Goal: Use online tool/utility: Utilize a website feature to perform a specific function

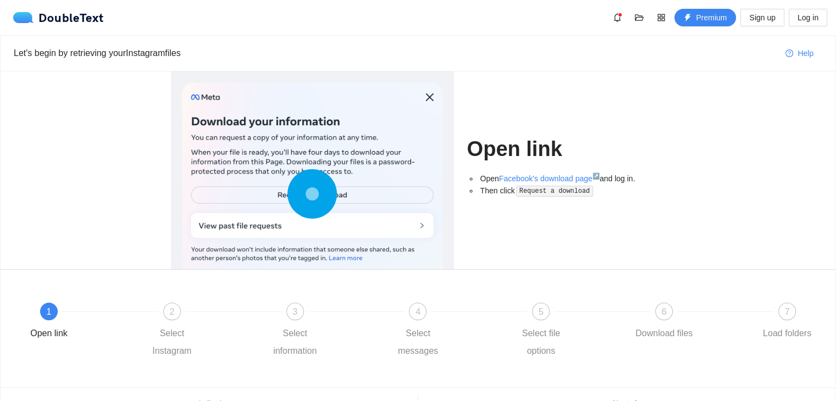
click at [312, 194] on circle at bounding box center [312, 194] width 0 height 0
click at [306, 192] on circle at bounding box center [313, 194] width 16 height 16
click at [296, 227] on div at bounding box center [312, 196] width 261 height 228
click at [508, 174] on link "Facebook's download page ↗" at bounding box center [549, 178] width 101 height 9
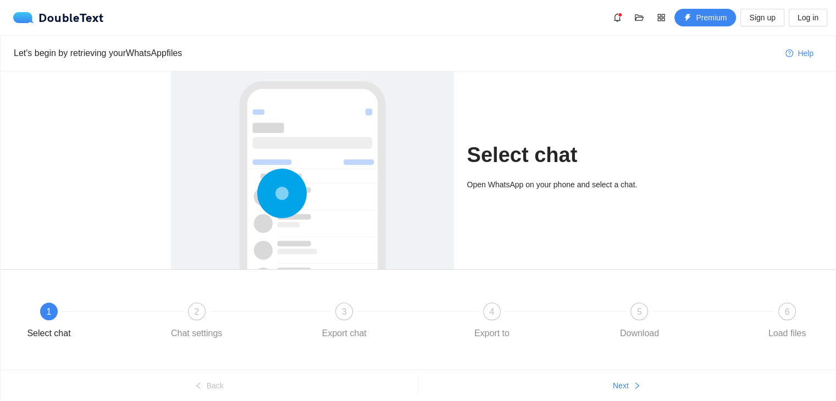
scroll to position [42, 0]
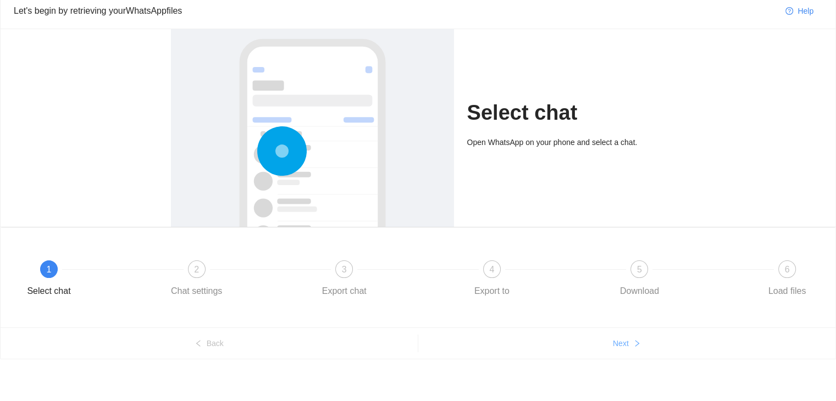
click at [629, 350] on button "Next" at bounding box center [627, 344] width 418 height 18
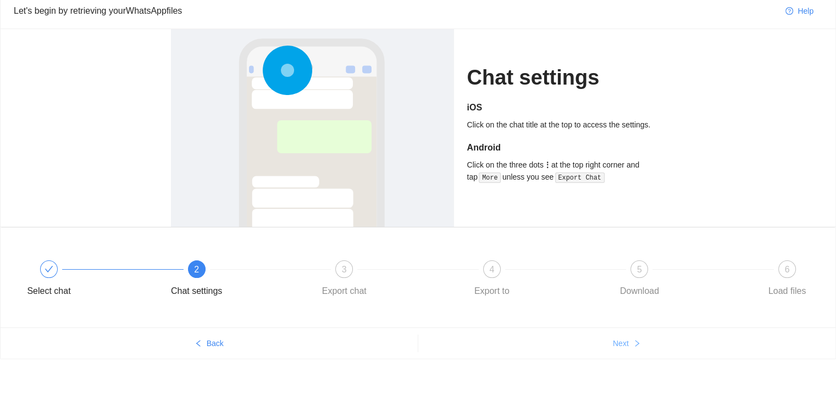
click at [629, 350] on button "Next" at bounding box center [627, 344] width 418 height 18
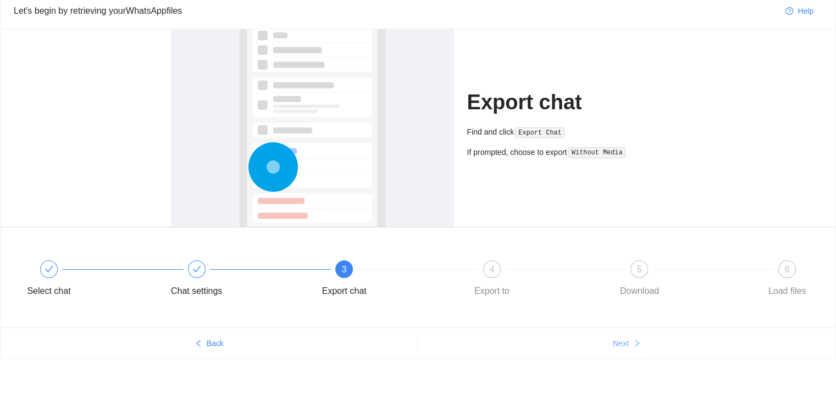
click at [629, 350] on button "Next" at bounding box center [627, 344] width 418 height 18
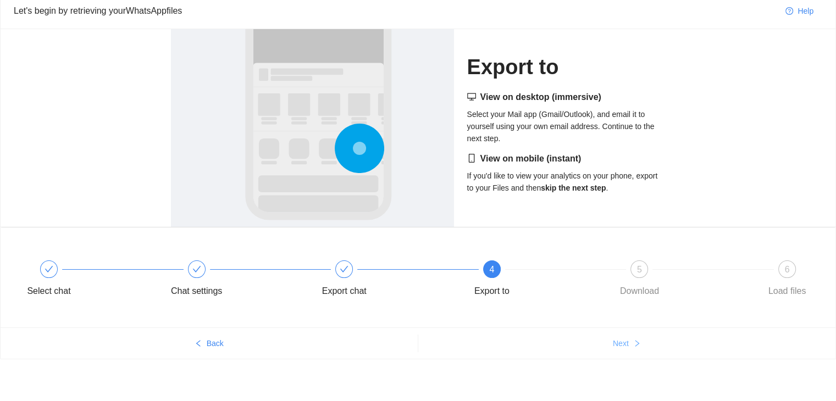
click at [629, 350] on button "Next" at bounding box center [627, 344] width 418 height 18
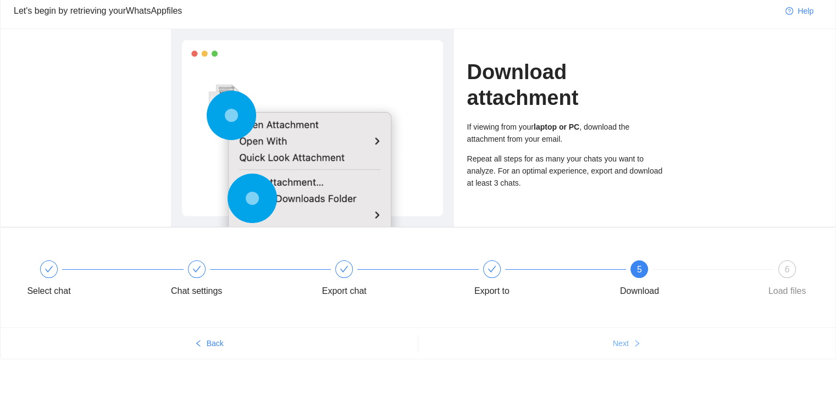
click at [629, 350] on button "Next" at bounding box center [627, 344] width 418 height 18
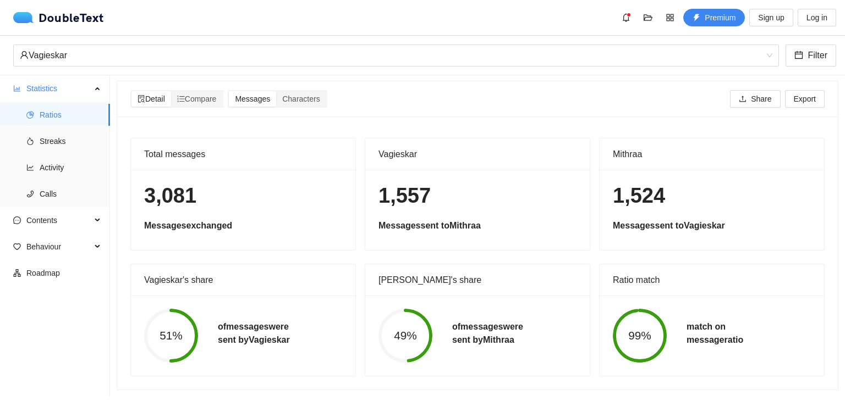
scroll to position [9, 0]
click at [44, 141] on span "Streaks" at bounding box center [71, 141] width 62 height 22
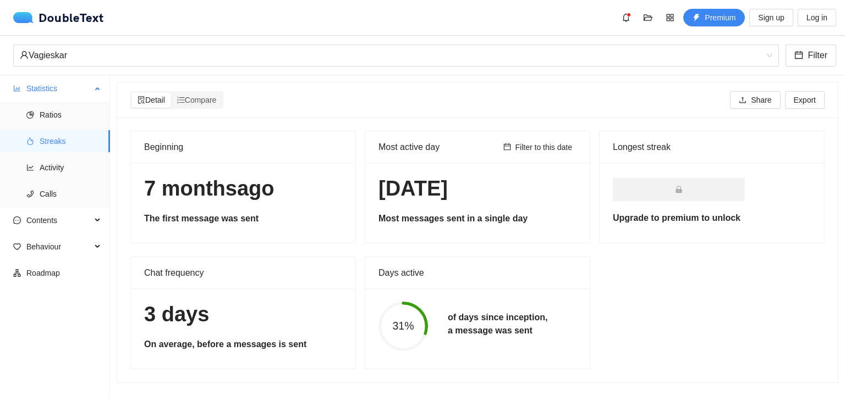
scroll to position [1, 0]
click at [43, 157] on span "Activity" at bounding box center [71, 168] width 62 height 22
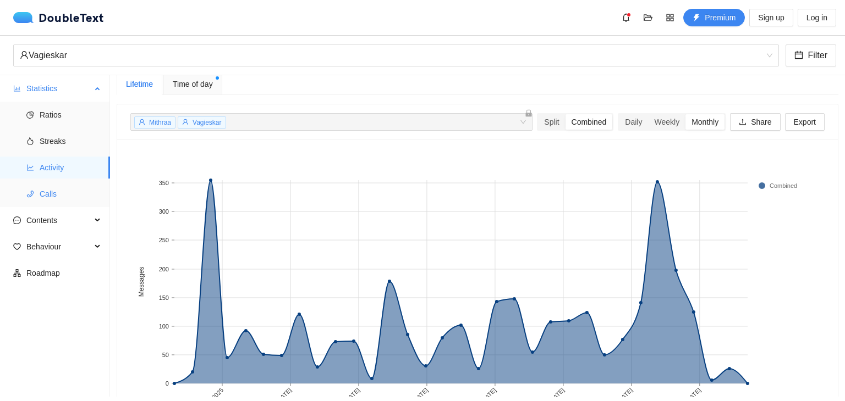
click at [38, 196] on li "Calls" at bounding box center [55, 194] width 110 height 22
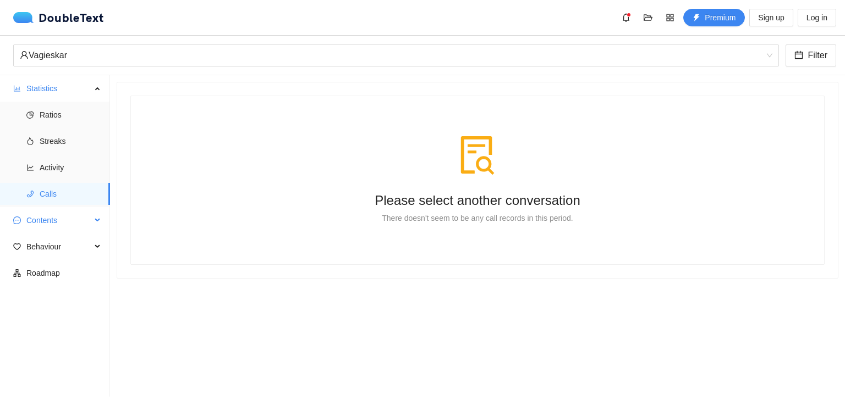
click at [42, 223] on span "Contents" at bounding box center [58, 221] width 65 height 22
click at [47, 245] on span "Word Cloud" at bounding box center [71, 247] width 62 height 22
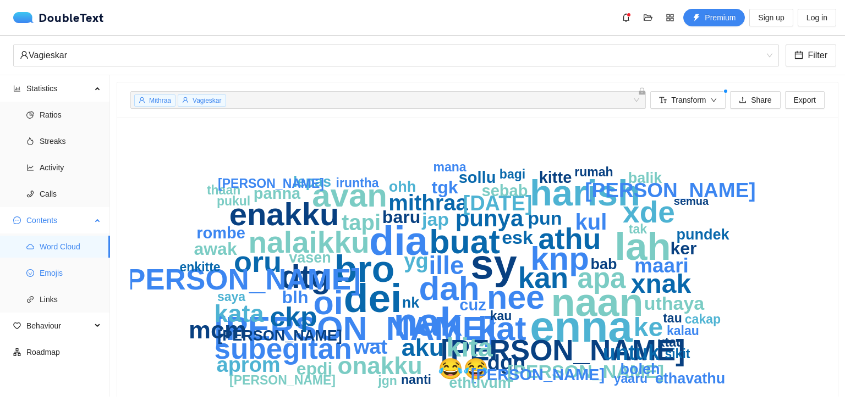
click at [53, 272] on span "Emojis" at bounding box center [71, 273] width 62 height 22
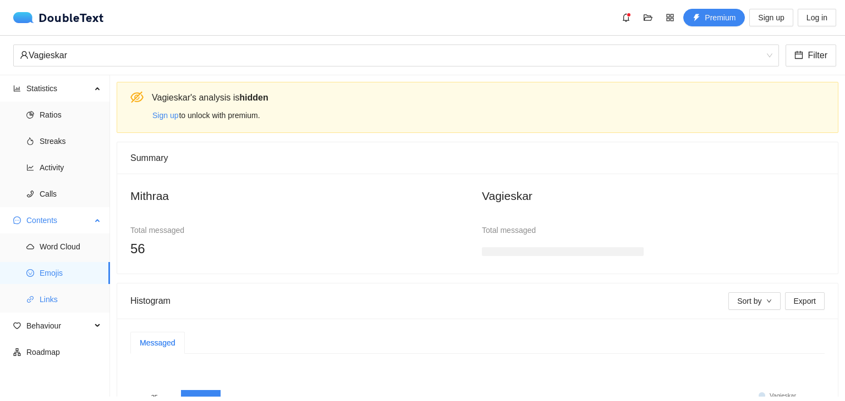
click at [51, 290] on span "Links" at bounding box center [71, 300] width 62 height 22
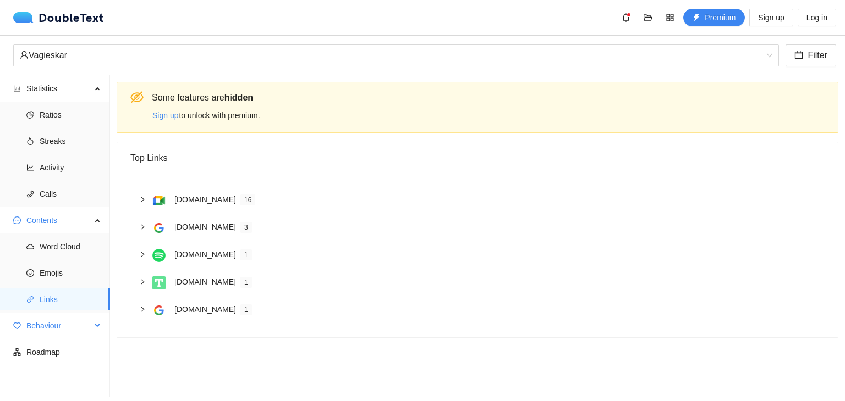
click at [42, 322] on span "Behaviour" at bounding box center [58, 326] width 65 height 22
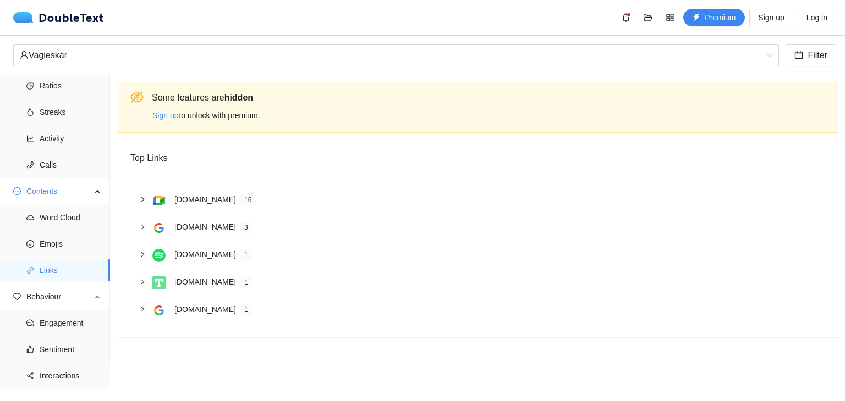
scroll to position [46, 0]
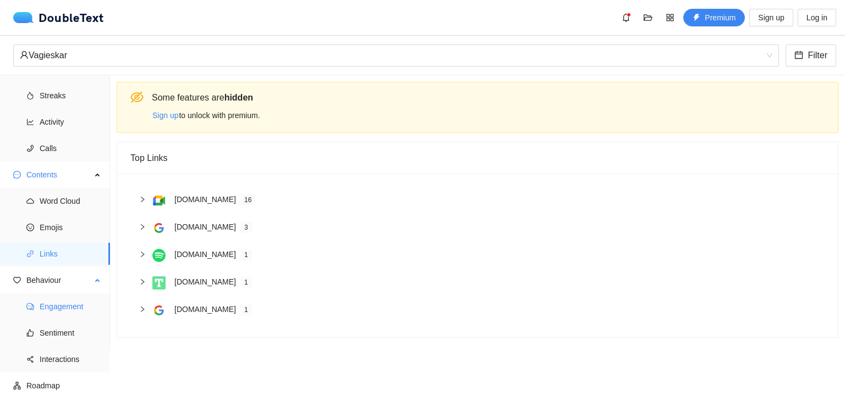
click at [64, 310] on span "Engagement" at bounding box center [71, 307] width 62 height 22
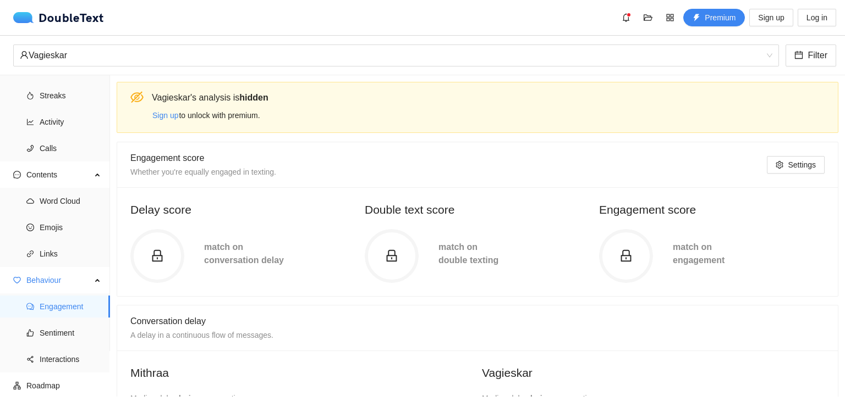
click at [162, 260] on icon "lock" at bounding box center [157, 256] width 10 height 12
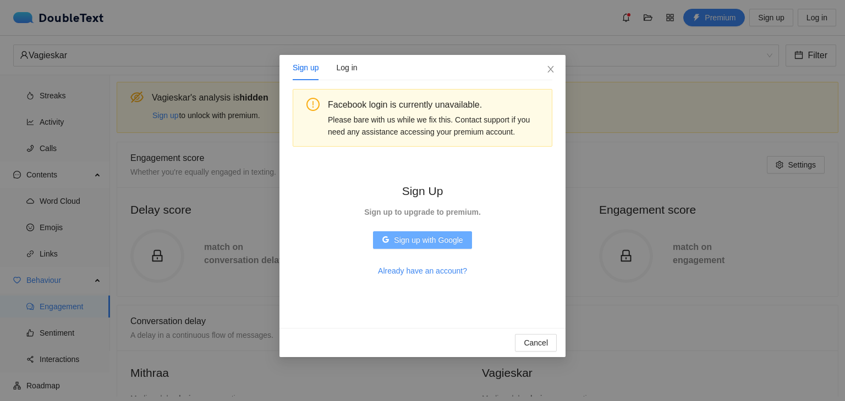
click at [451, 247] on button "Sign up with Google" at bounding box center [422, 241] width 98 height 18
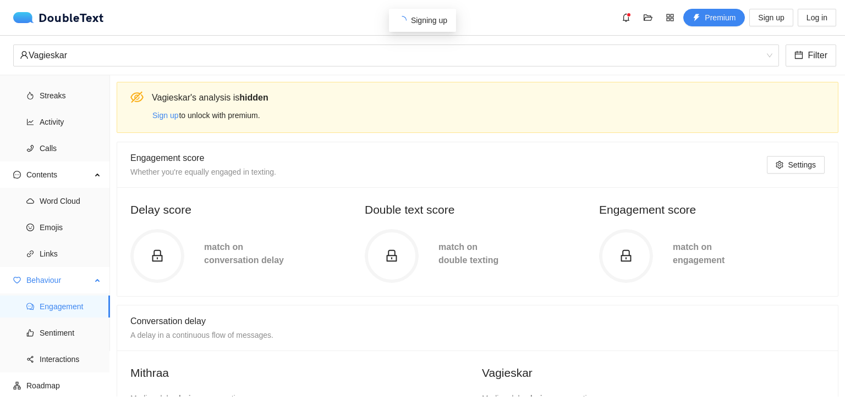
click at [78, 305] on span "Engagement" at bounding box center [71, 307] width 62 height 22
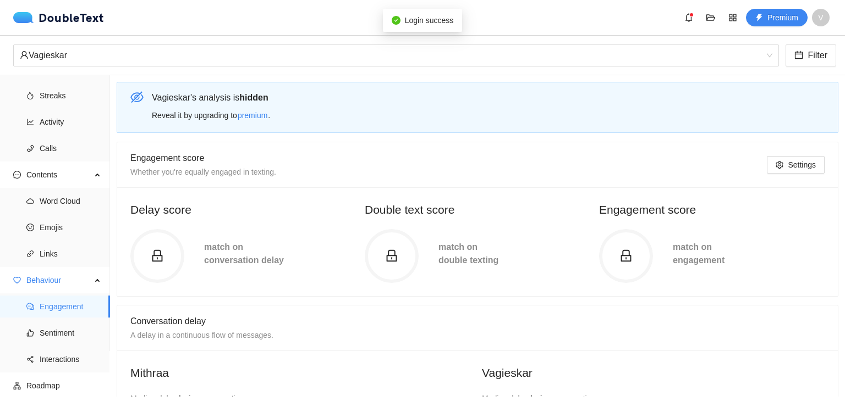
click at [163, 256] on icon "lock" at bounding box center [157, 256] width 13 height 13
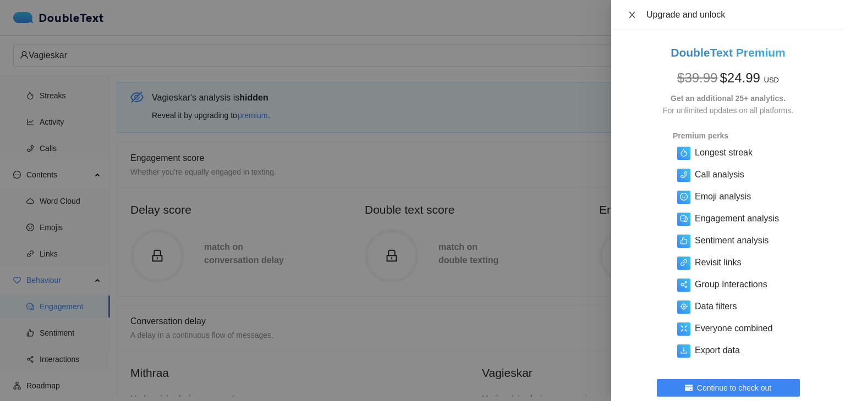
click at [630, 14] on icon "close" at bounding box center [631, 14] width 9 height 9
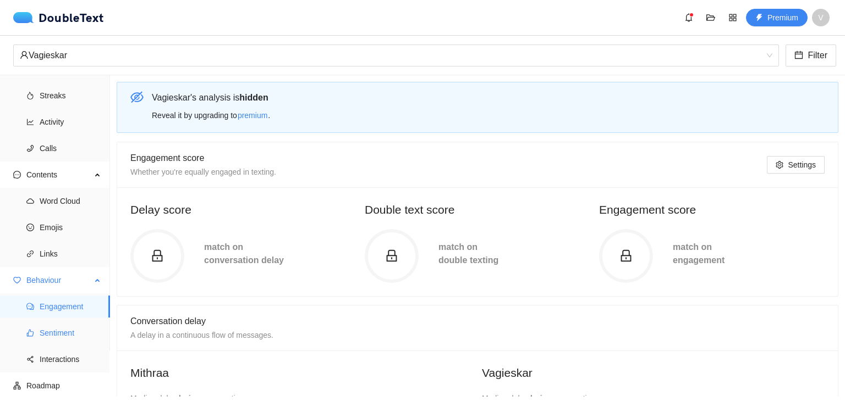
click at [90, 326] on span "Sentiment" at bounding box center [71, 333] width 62 height 22
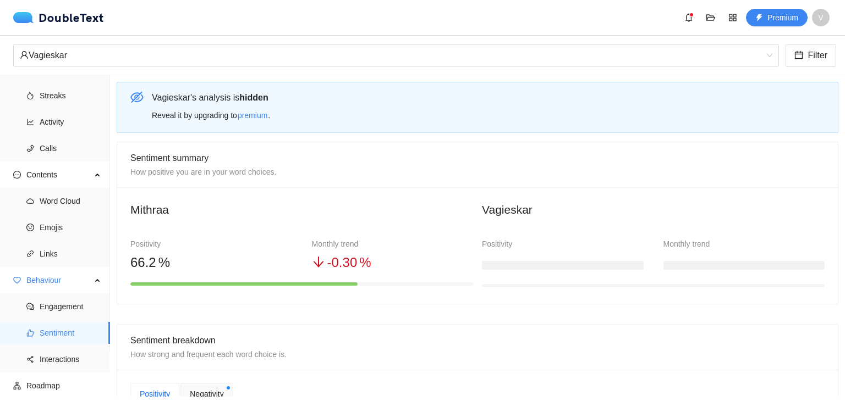
click at [510, 264] on h3 at bounding box center [563, 265] width 162 height 9
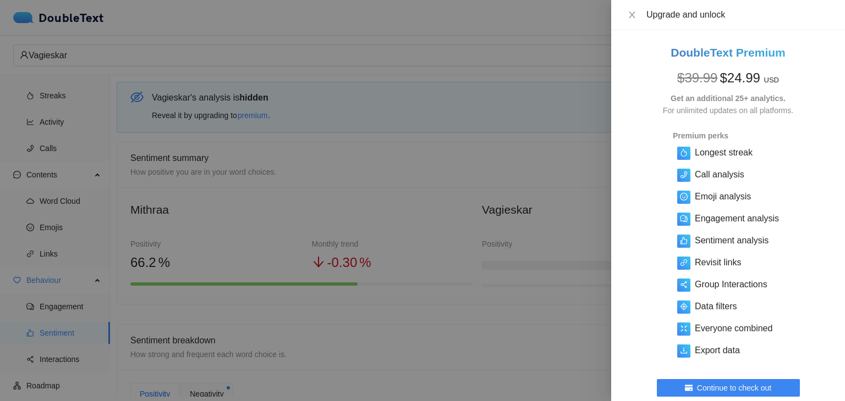
click at [620, 13] on div "Upgrade and unlock" at bounding box center [728, 15] width 234 height 30
click at [635, 15] on icon "close" at bounding box center [631, 14] width 9 height 9
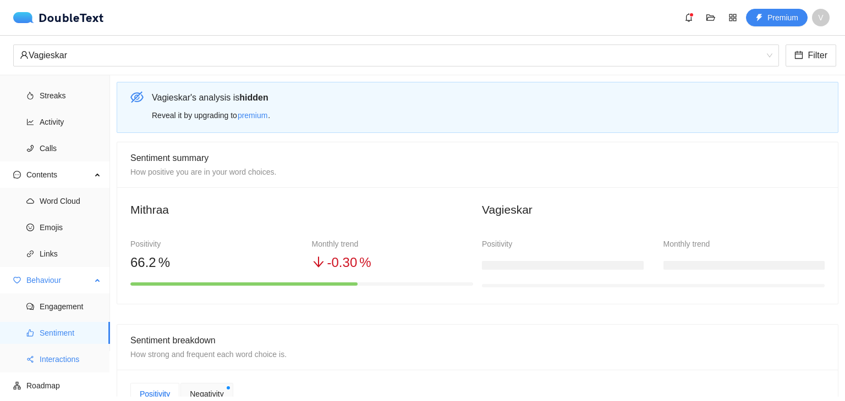
click at [85, 352] on span "Interactions" at bounding box center [71, 360] width 62 height 22
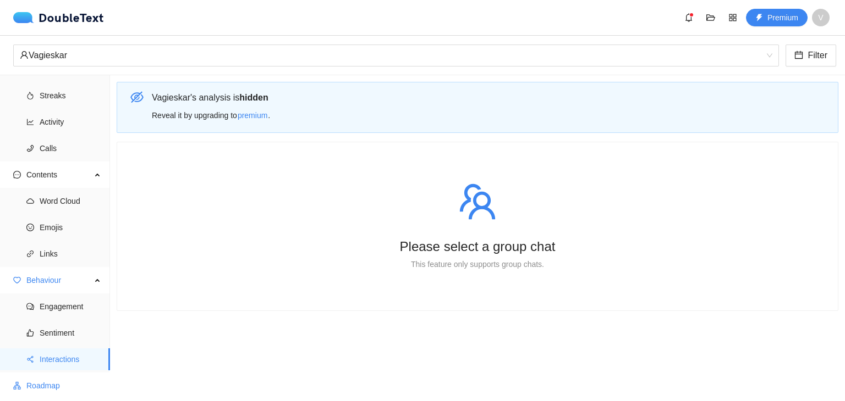
click at [70, 384] on span "Roadmap" at bounding box center [63, 386] width 75 height 22
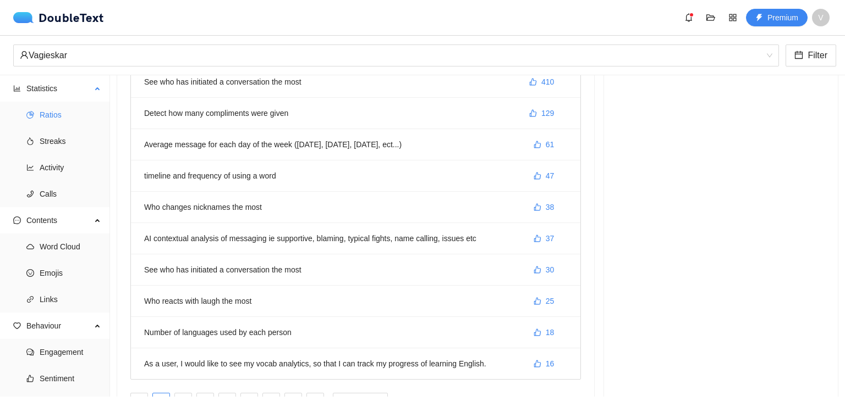
click at [70, 113] on span "Ratios" at bounding box center [71, 115] width 62 height 22
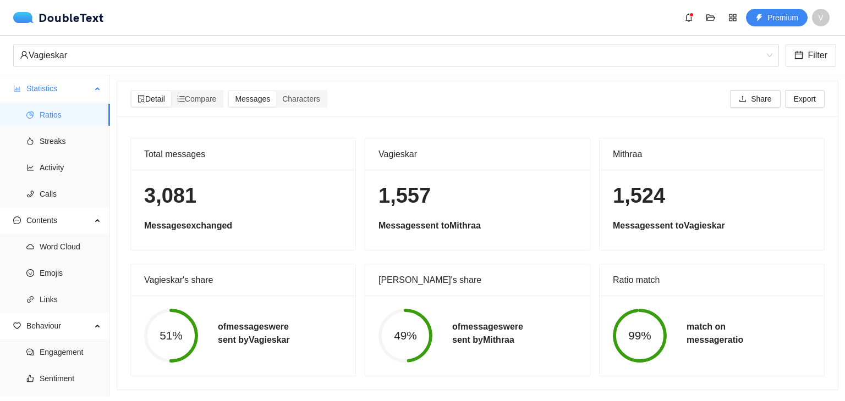
scroll to position [9, 0]
click at [201, 95] on span "Compare" at bounding box center [197, 99] width 40 height 9
click at [171, 91] on input "Compare" at bounding box center [171, 91] width 0 height 0
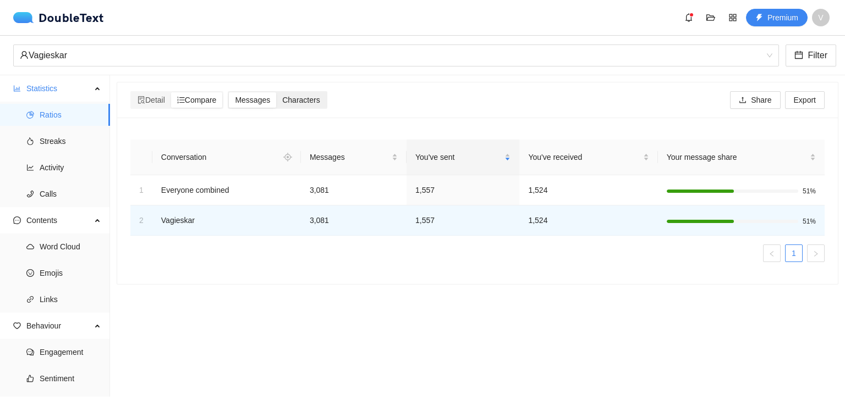
click at [302, 100] on span "Characters" at bounding box center [300, 100] width 37 height 9
click at [276, 92] on input "Characters" at bounding box center [276, 92] width 0 height 0
click at [270, 101] on span "Messages" at bounding box center [252, 100] width 35 height 9
click at [229, 92] on input "Messages" at bounding box center [229, 92] width 0 height 0
click at [194, 99] on span "Compare" at bounding box center [197, 100] width 40 height 9
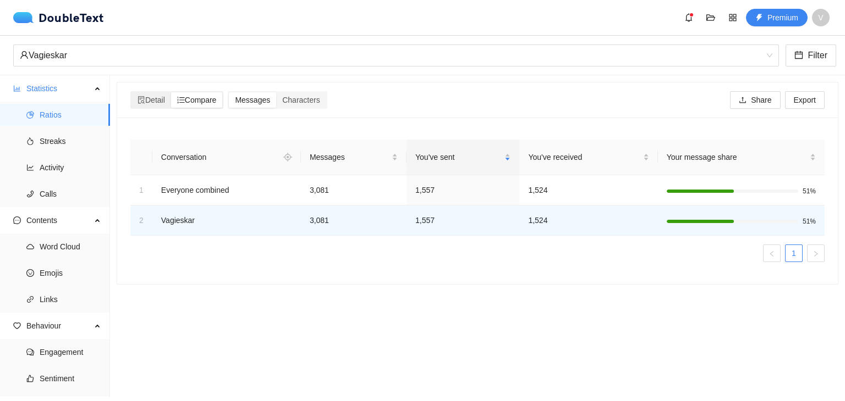
click at [171, 92] on input "Compare" at bounding box center [171, 92] width 0 height 0
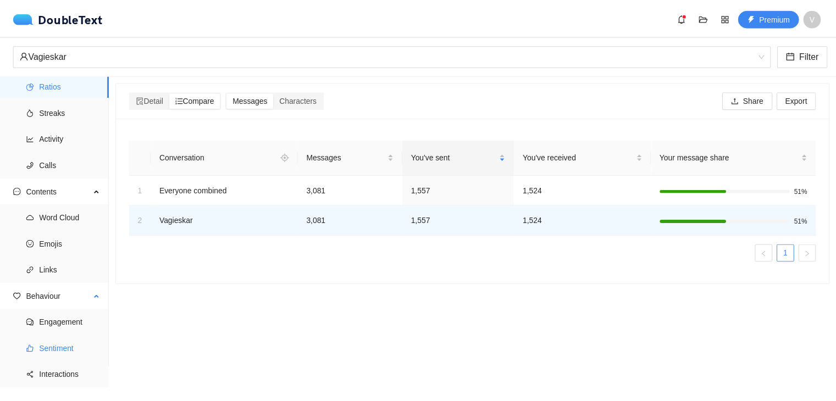
scroll to position [46, 0]
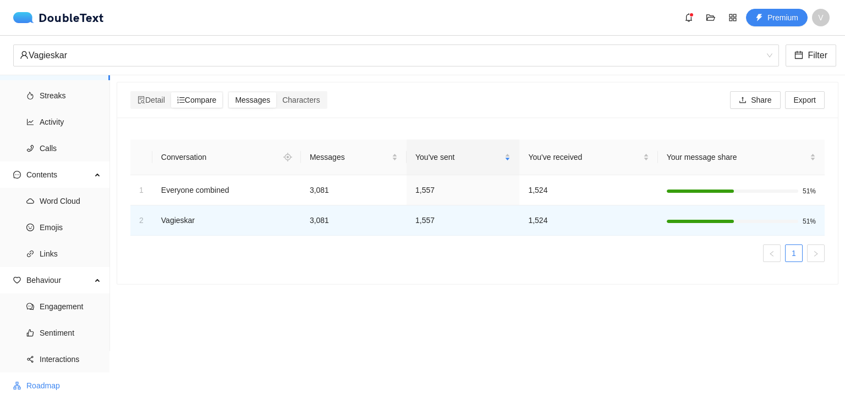
click at [76, 385] on span "Roadmap" at bounding box center [63, 386] width 75 height 22
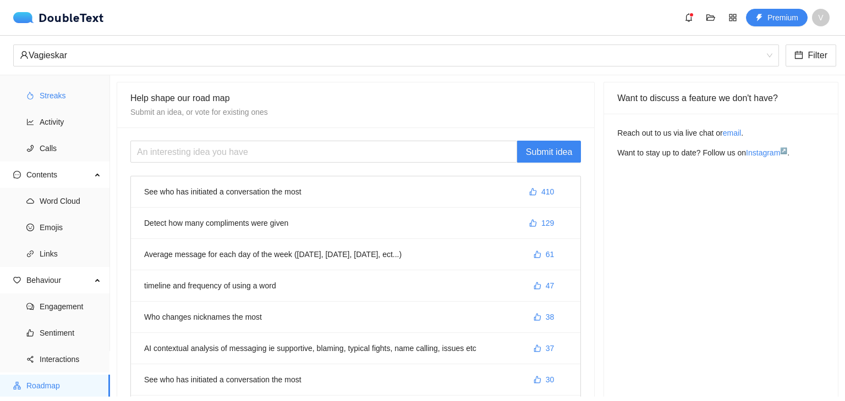
click at [86, 96] on span "Streaks" at bounding box center [71, 96] width 62 height 22
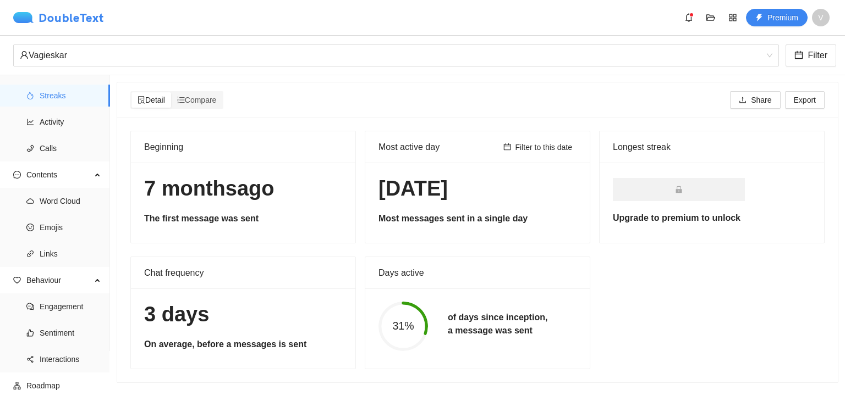
click at [49, 20] on div "DoubleText" at bounding box center [58, 17] width 91 height 11
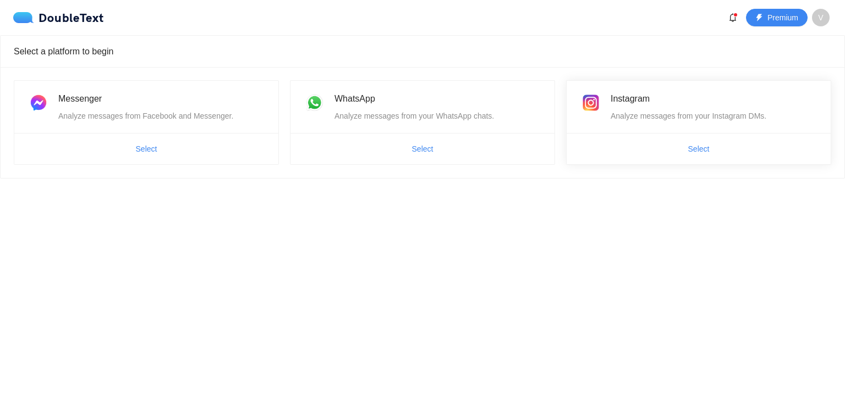
click at [679, 141] on span "Select" at bounding box center [698, 149] width 264 height 18
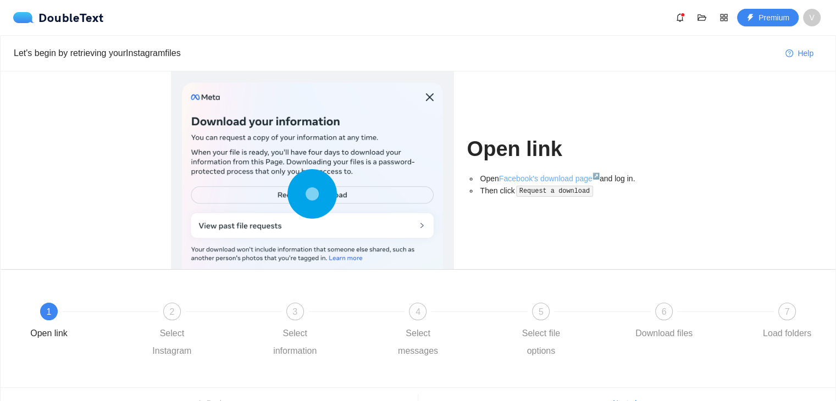
click at [524, 174] on link "Facebook's download page ↗" at bounding box center [549, 178] width 101 height 9
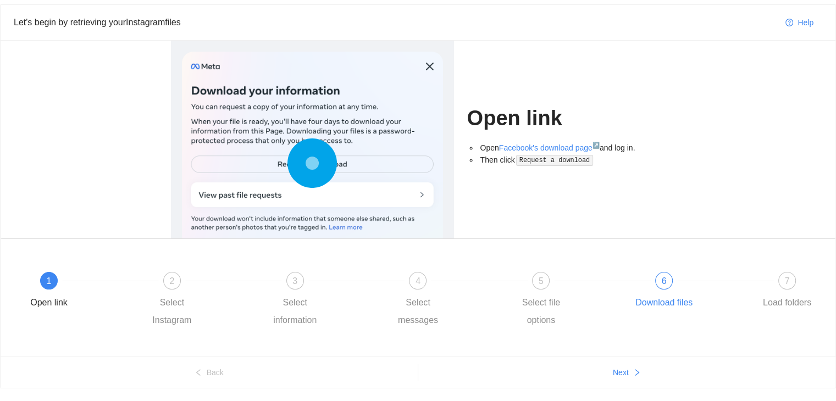
scroll to position [60, 0]
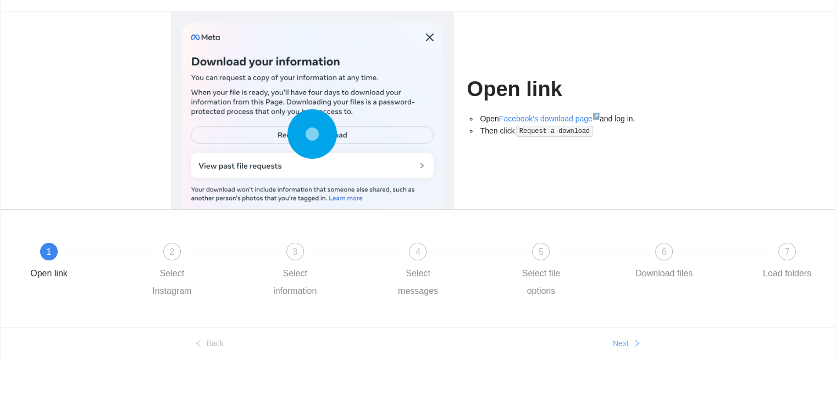
click at [624, 335] on button "Next" at bounding box center [627, 344] width 418 height 18
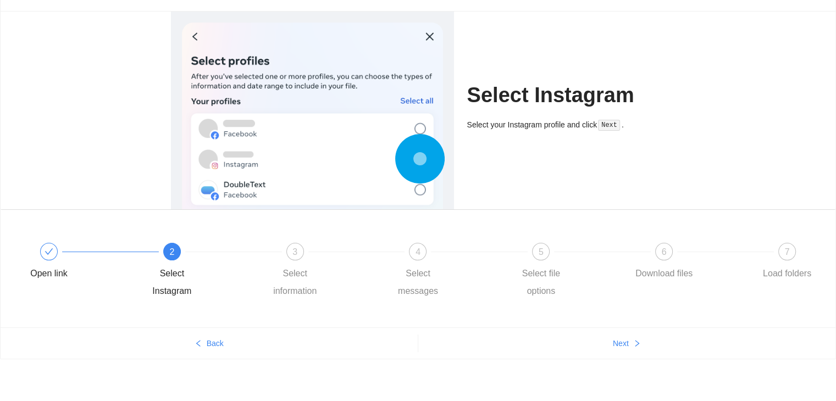
click at [607, 355] on ul "Back Next" at bounding box center [418, 343] width 835 height 31
click at [627, 338] on span "Next" at bounding box center [621, 344] width 16 height 12
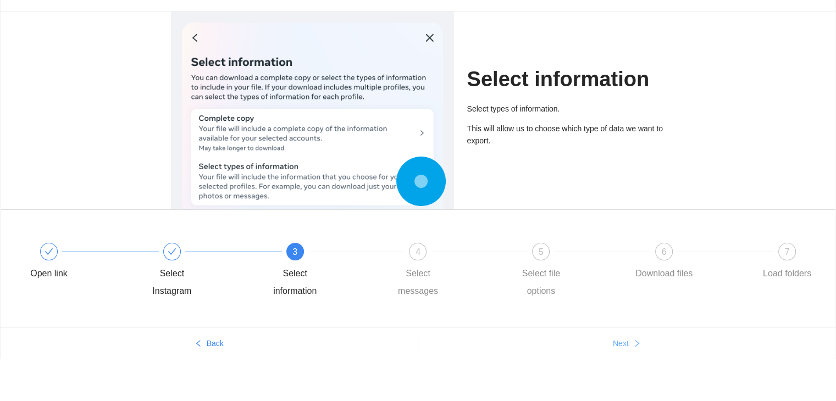
click at [622, 338] on span "Next" at bounding box center [621, 344] width 16 height 12
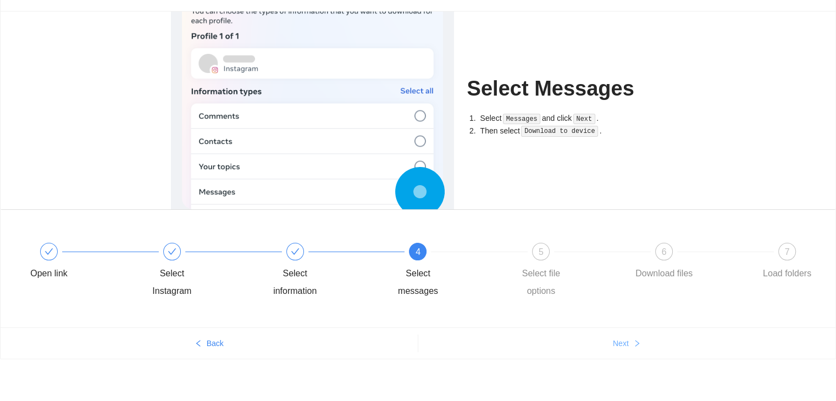
click at [622, 338] on span "Next" at bounding box center [621, 344] width 16 height 12
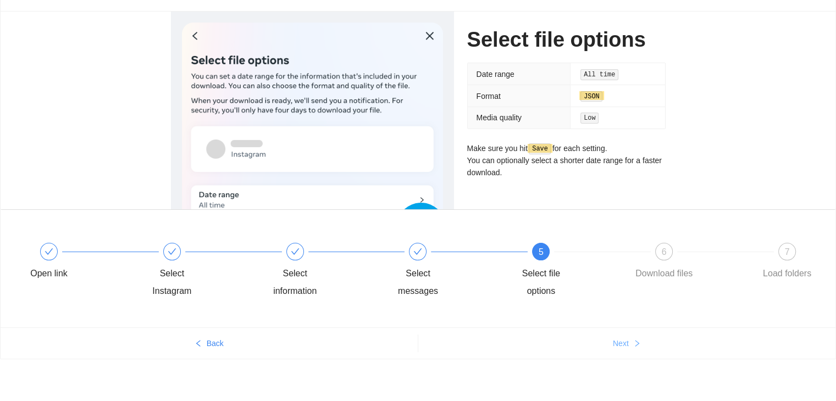
click at [622, 338] on span "Next" at bounding box center [621, 344] width 16 height 12
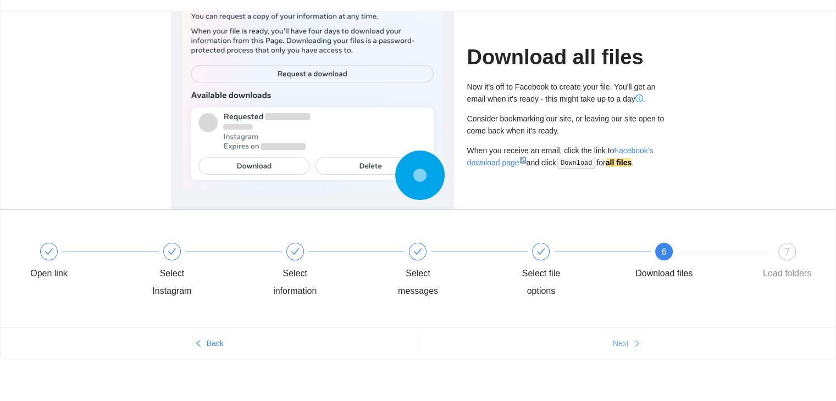
click at [622, 338] on span "Next" at bounding box center [621, 344] width 16 height 12
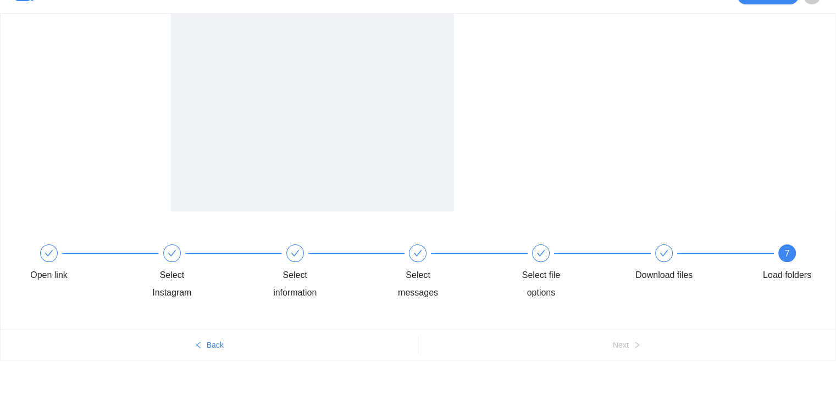
scroll to position [13, 0]
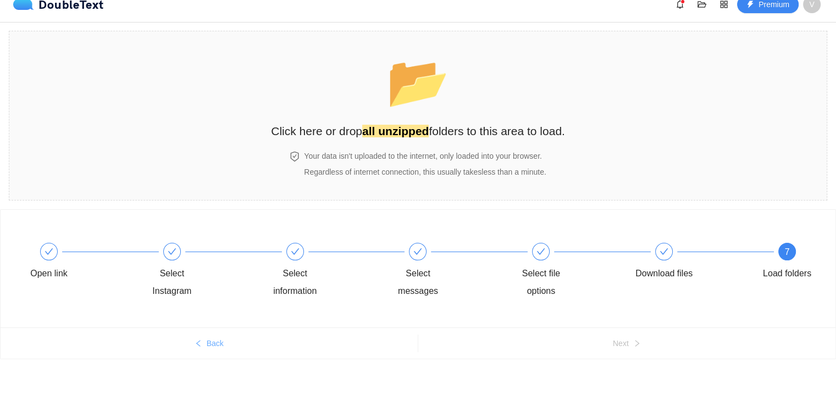
click at [208, 346] on span "Back" at bounding box center [215, 344] width 17 height 12
click at [208, 311] on div "Open link Select Instagram Select information Select messages Select file optio…" at bounding box center [418, 271] width 802 height 79
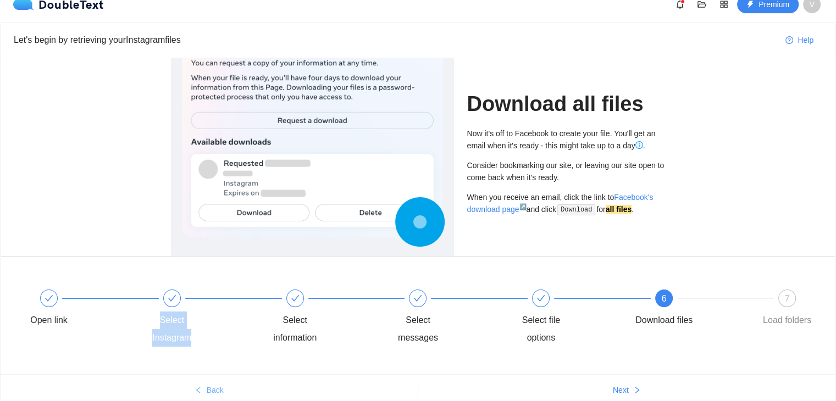
click at [208, 346] on div "Open link Select Instagram Select information Select messages Select file optio…" at bounding box center [418, 318] width 802 height 79
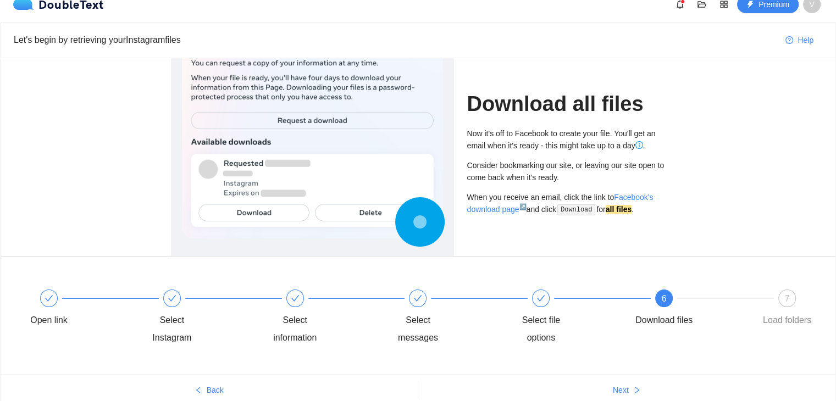
click at [209, 380] on ul "Back Next" at bounding box center [418, 389] width 835 height 31
click at [209, 382] on button "Back" at bounding box center [209, 391] width 417 height 18
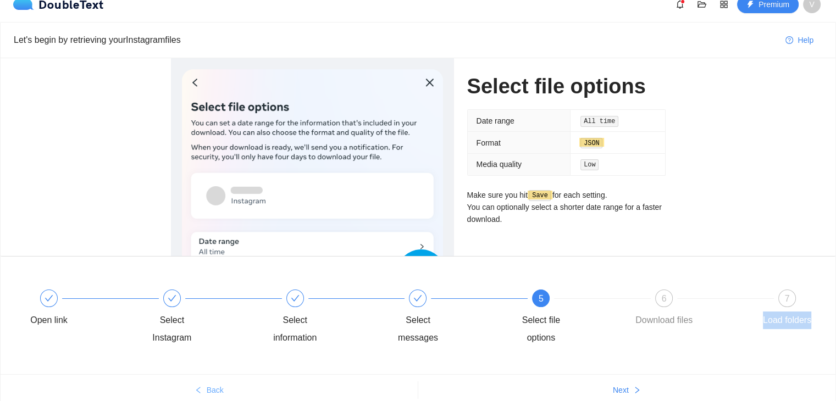
click at [209, 382] on button "Back" at bounding box center [209, 391] width 417 height 18
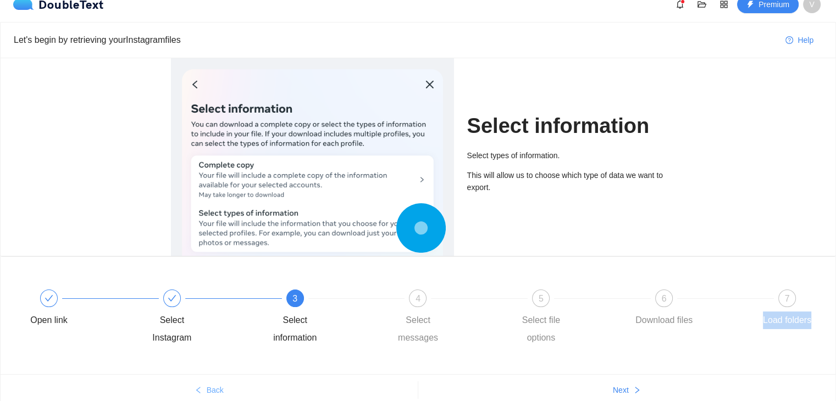
click at [209, 382] on button "Back" at bounding box center [209, 391] width 417 height 18
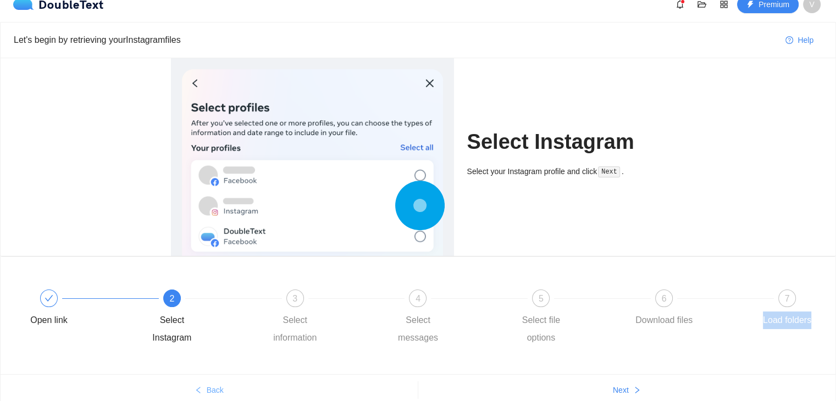
click at [209, 382] on button "Back" at bounding box center [209, 391] width 417 height 18
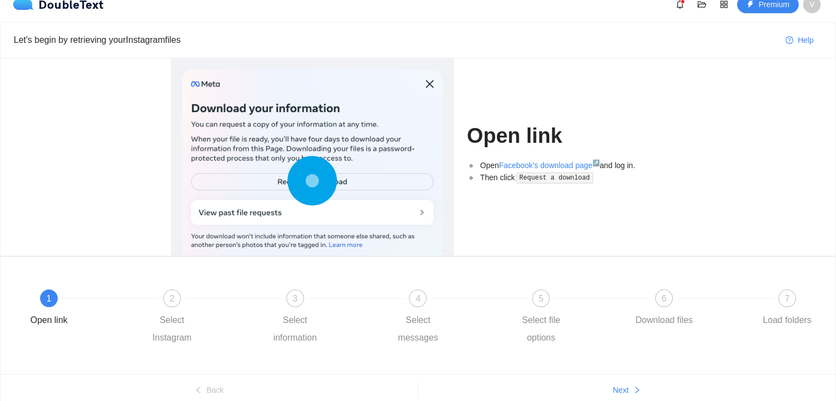
click at [130, 257] on div "1 Open link 2 Select Instagram 3 Select information 4 Select messages 5 Select …" at bounding box center [418, 316] width 835 height 118
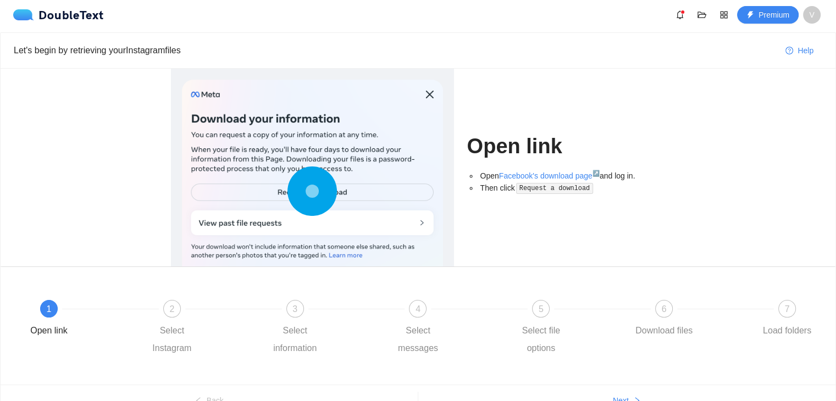
scroll to position [0, 0]
